Goal: Information Seeking & Learning: Compare options

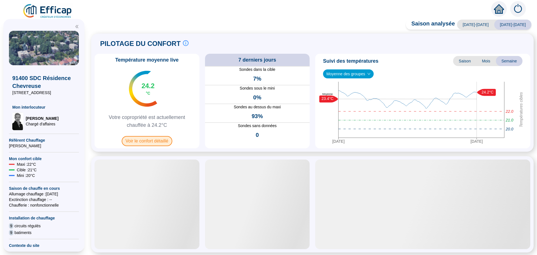
click at [150, 142] on span "Voir le confort détaillé" at bounding box center [147, 141] width 51 height 10
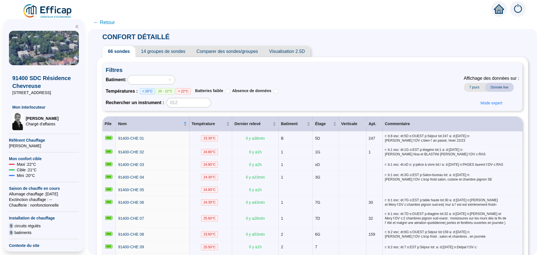
click at [202, 55] on span "Comparer des sondes/groupes" at bounding box center [227, 51] width 73 height 11
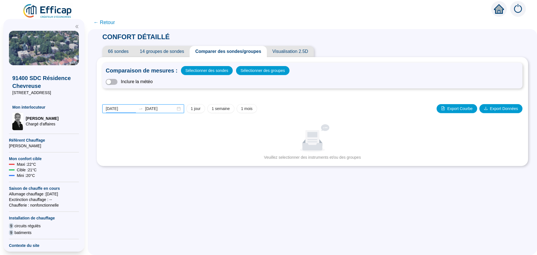
click at [129, 109] on input "[DATE]" at bounding box center [121, 109] width 30 height 6
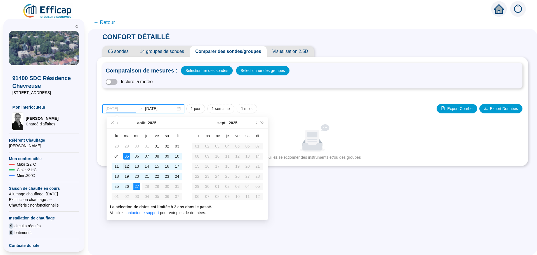
type input "[DATE]"
click at [127, 164] on div "12" at bounding box center [126, 166] width 7 height 7
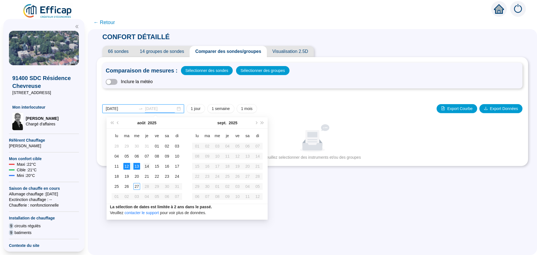
type input "[DATE]"
click at [145, 168] on div "14" at bounding box center [146, 166] width 7 height 7
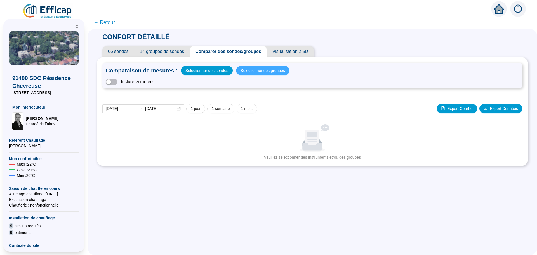
click at [243, 74] on button "Sélectionner des groupes" at bounding box center [262, 70] width 53 height 9
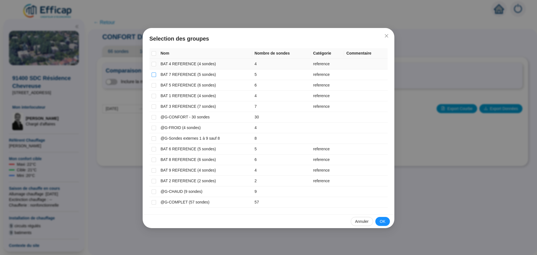
drag, startPoint x: 155, startPoint y: 63, endPoint x: 153, endPoint y: 73, distance: 9.7
click at [154, 66] on input "checkbox" at bounding box center [154, 64] width 4 height 4
checkbox input "true"
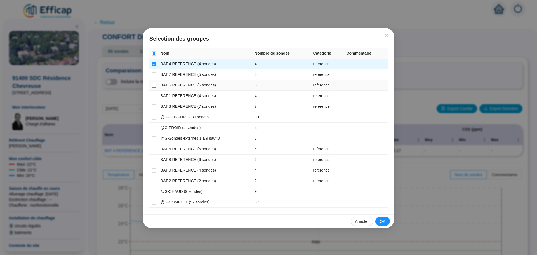
click at [154, 85] on input "checkbox" at bounding box center [154, 85] width 4 height 4
checkbox input "true"
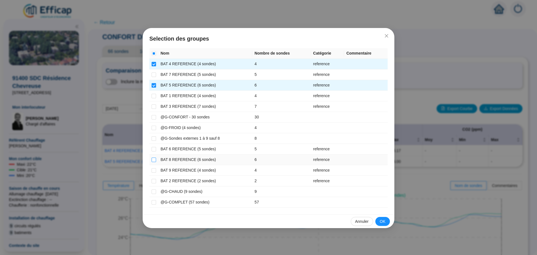
click at [154, 159] on input "checkbox" at bounding box center [154, 159] width 4 height 4
checkbox input "true"
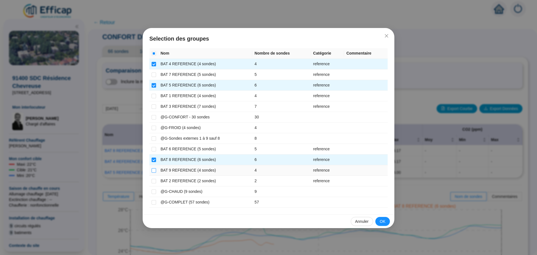
click at [154, 170] on input "checkbox" at bounding box center [154, 170] width 4 height 4
checkbox input "true"
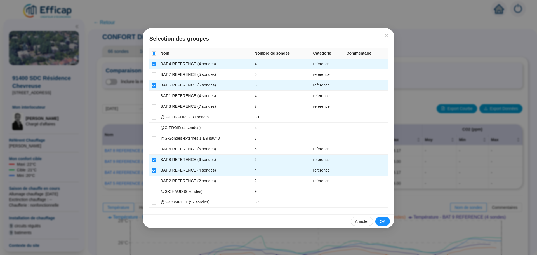
click at [384, 222] on span "OK" at bounding box center [383, 221] width 6 height 6
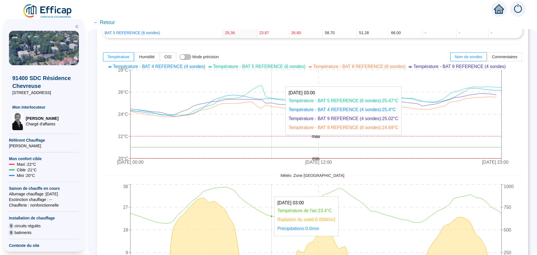
scroll to position [112, 0]
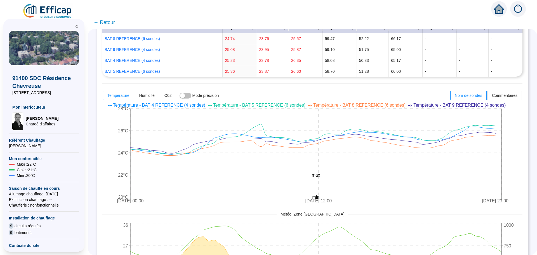
click at [514, 162] on icon "[DATE] 00:00 [DATE] 12:00 [DATE] 23:00 20°C 22°C 24°C 26°C 28°C min max" at bounding box center [308, 153] width 412 height 106
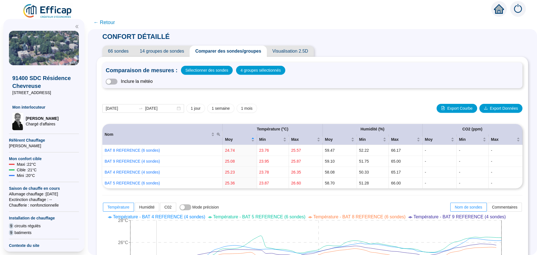
scroll to position [0, 0]
click at [117, 83] on span "button" at bounding box center [112, 82] width 12 height 6
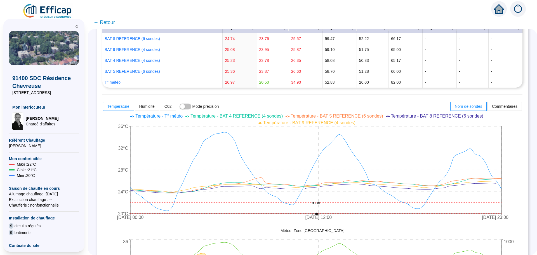
scroll to position [140, 0]
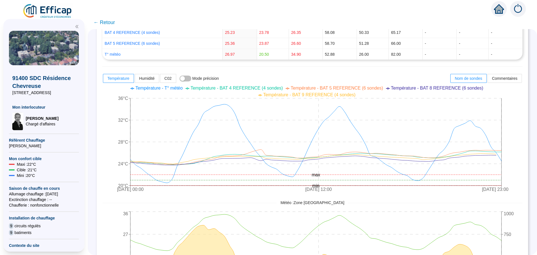
click at [514, 169] on icon "[DATE] 00:00 [DATE] 12:00 [DATE] 23:00 20°C 24°C 28°C 32°C 36°C min max" at bounding box center [308, 139] width 412 height 112
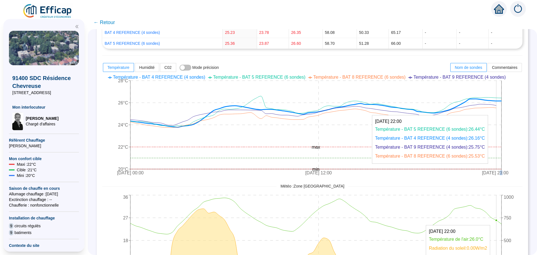
click at [498, 100] on icon "[DATE] 00:00 [DATE] 12:00 [DATE] 23:00 20°C 22°C 24°C 26°C 28°C min max" at bounding box center [308, 125] width 412 height 106
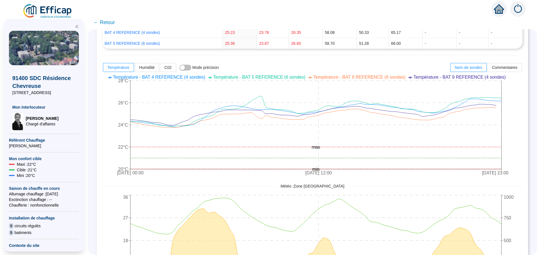
click at [510, 144] on icon "[DATE] 00:00 [DATE] 12:00 [DATE] 23:00 20°C 22°C 24°C 26°C 28°C min max" at bounding box center [308, 125] width 412 height 106
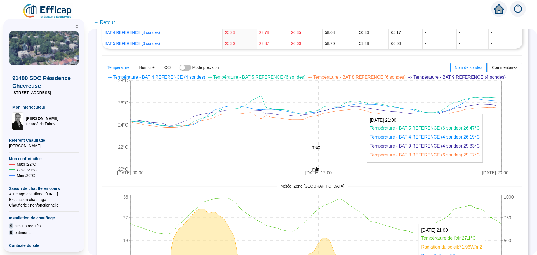
click at [496, 100] on icon "[DATE] 00:00 [DATE] 12:00 [DATE] 23:00 20°C 22°C 24°C 26°C 28°C min max" at bounding box center [308, 125] width 412 height 106
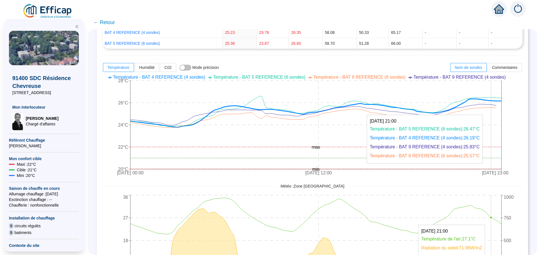
click at [495, 101] on icon at bounding box center [315, 113] width 371 height 29
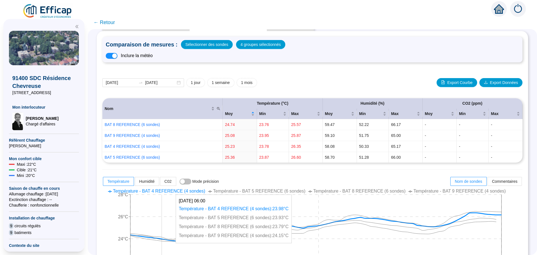
scroll to position [0, 0]
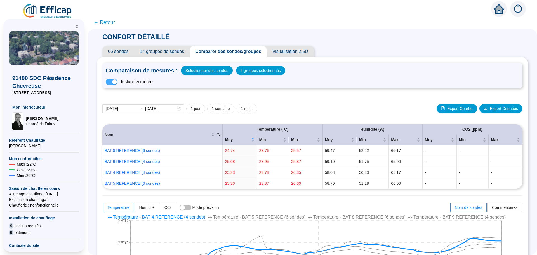
click at [112, 81] on span "button" at bounding box center [112, 82] width 12 height 6
click at [117, 81] on span "button" at bounding box center [112, 82] width 12 height 6
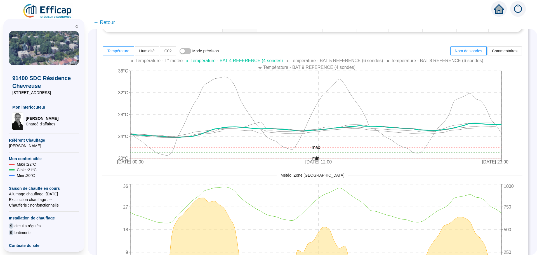
scroll to position [168, 0]
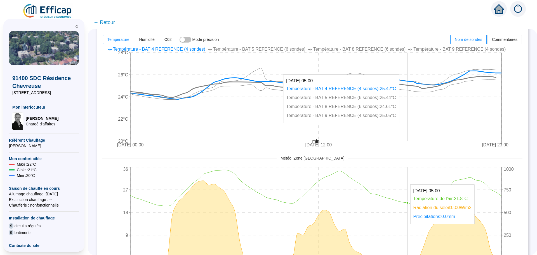
click at [410, 60] on icon "[DATE] 00:00 [DATE] 12:00 [DATE] 23:00 20°C 22°C 24°C 26°C 28°C min max" at bounding box center [308, 97] width 412 height 106
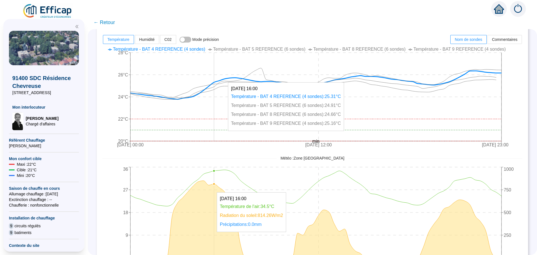
click at [219, 68] on icon "[DATE] 00:00 [DATE] 12:00 [DATE] 23:00 20°C 22°C 24°C 26°C 28°C min max" at bounding box center [308, 97] width 412 height 106
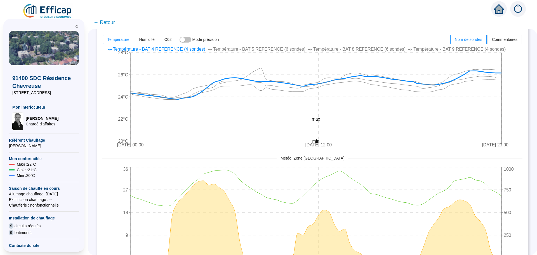
click at [113, 24] on span "← Retour" at bounding box center [104, 22] width 22 height 8
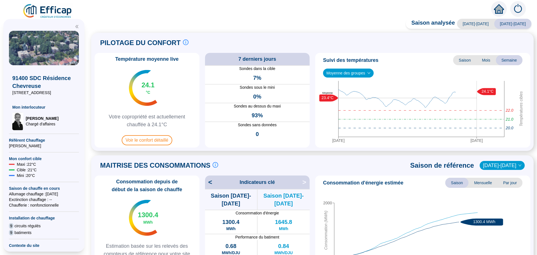
click at [152, 139] on span "Voir le confort détaillé" at bounding box center [147, 140] width 51 height 10
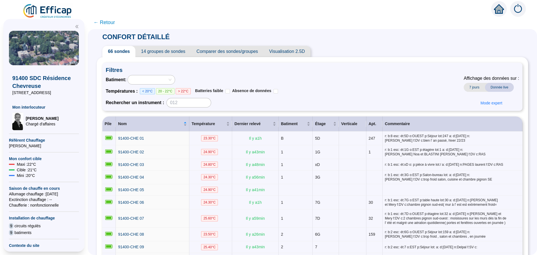
click at [236, 52] on span "Comparer des sondes/groupes" at bounding box center [227, 51] width 73 height 11
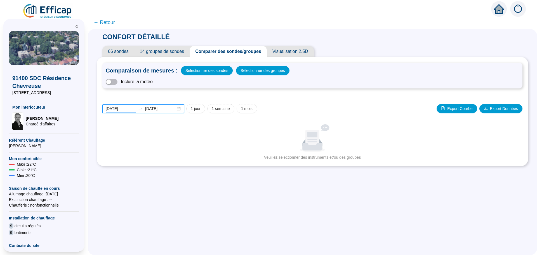
click at [129, 108] on input "[DATE]" at bounding box center [121, 109] width 30 height 6
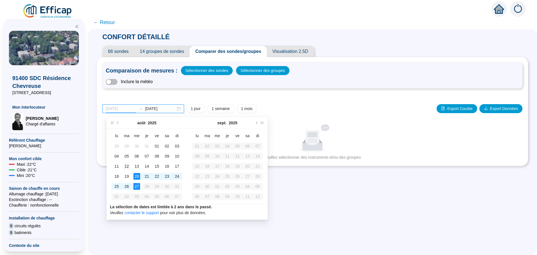
type input "[DATE]"
click at [128, 166] on div "12" at bounding box center [126, 166] width 7 height 7
type input "[DATE]"
click at [148, 168] on div "14" at bounding box center [146, 166] width 7 height 7
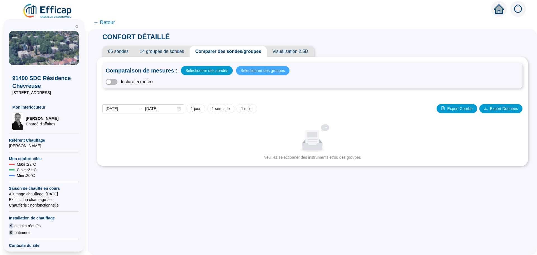
click at [256, 71] on span "Sélectionner des groupes" at bounding box center [263, 71] width 44 height 8
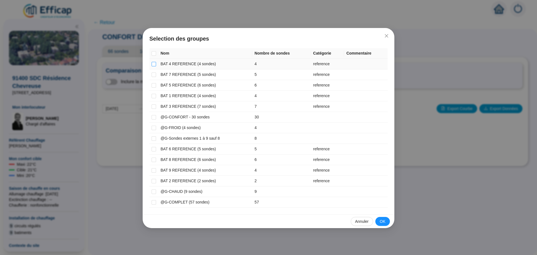
click at [155, 65] on input "checkbox" at bounding box center [154, 64] width 4 height 4
checkbox input "true"
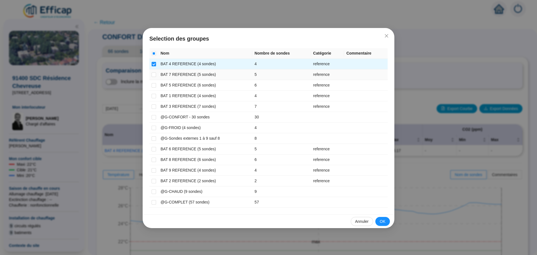
click at [154, 76] on input "checkbox" at bounding box center [154, 74] width 4 height 4
checkbox input "true"
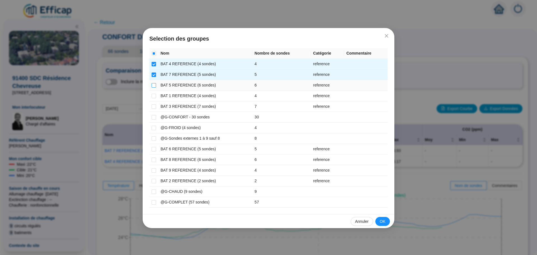
click at [155, 88] on label at bounding box center [154, 85] width 4 height 6
click at [155, 88] on input "checkbox" at bounding box center [154, 85] width 4 height 4
checkbox input "true"
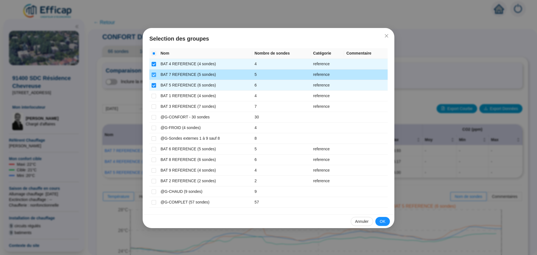
click at [154, 74] on input "checkbox" at bounding box center [154, 74] width 4 height 4
checkbox input "false"
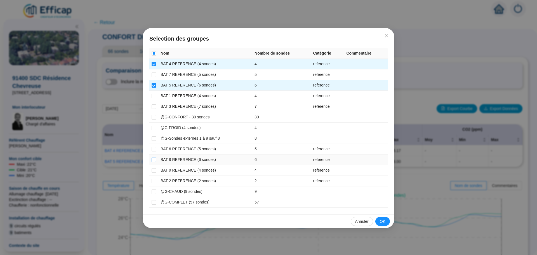
click at [155, 159] on input "checkbox" at bounding box center [154, 159] width 4 height 4
checkbox input "true"
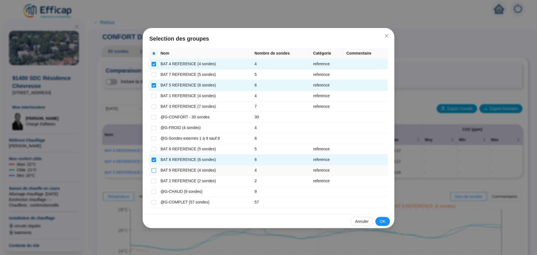
click at [155, 170] on input "checkbox" at bounding box center [154, 170] width 4 height 4
checkbox input "true"
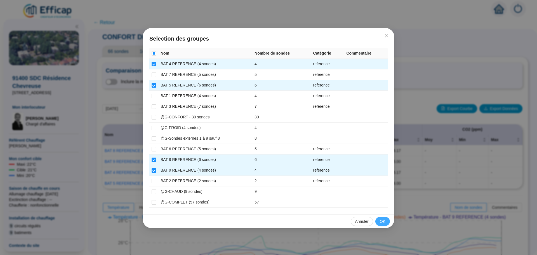
click at [382, 222] on span "OK" at bounding box center [383, 221] width 6 height 6
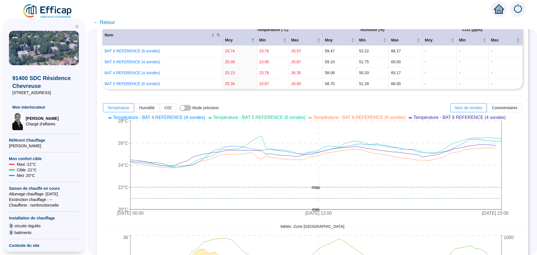
scroll to position [112, 0]
